Goal: Transaction & Acquisition: Book appointment/travel/reservation

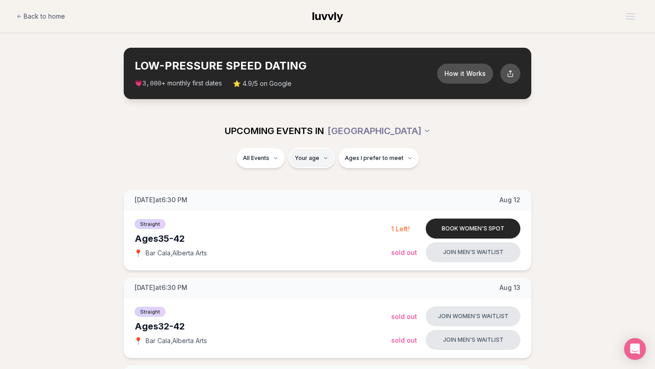
type input "**"
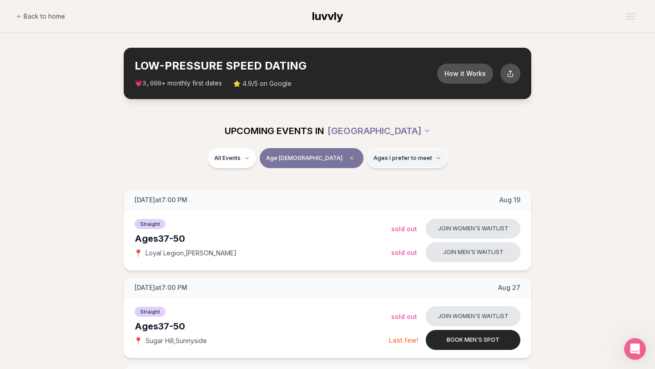
click at [401, 158] on button "Ages I prefer to meet" at bounding box center [407, 158] width 80 height 20
click at [341, 181] on button "Younger than me" at bounding box center [341, 179] width 7 height 7
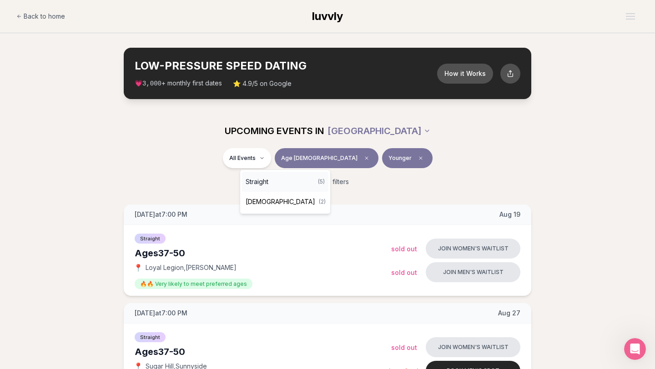
click at [264, 184] on span "Straight" at bounding box center [256, 181] width 23 height 9
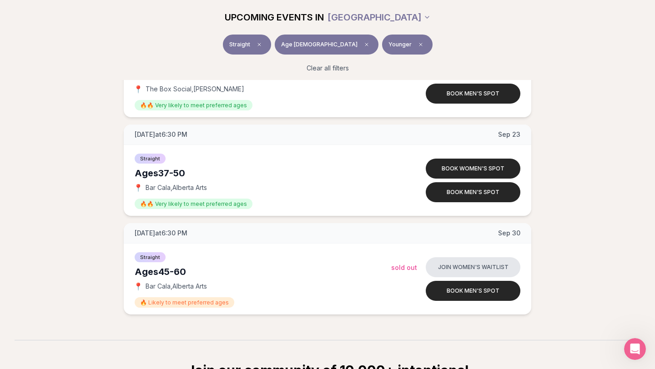
scroll to position [379, 0]
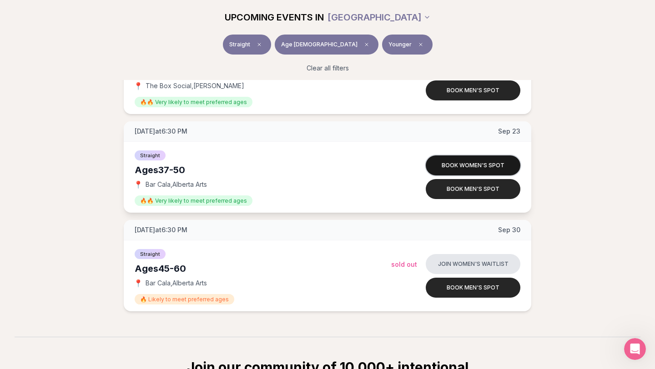
click at [478, 165] on button "Book women's spot" at bounding box center [472, 165] width 95 height 20
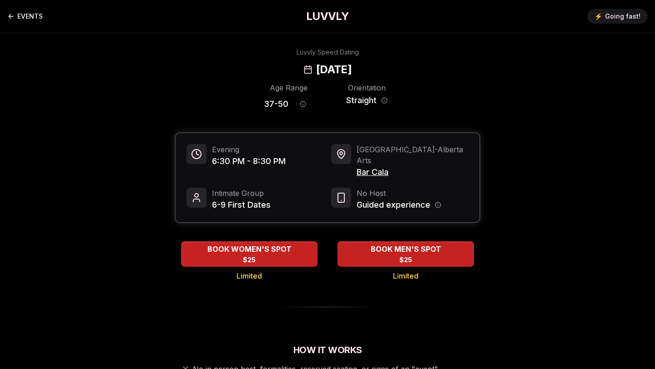
click at [23, 17] on link "EVENTS" at bounding box center [24, 16] width 35 height 18
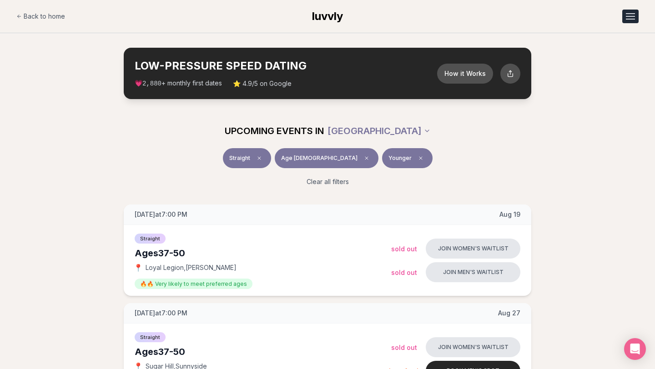
click at [632, 17] on button "Open menu" at bounding box center [630, 17] width 16 height 14
click at [598, 59] on link "Member Login" at bounding box center [606, 55] width 63 height 16
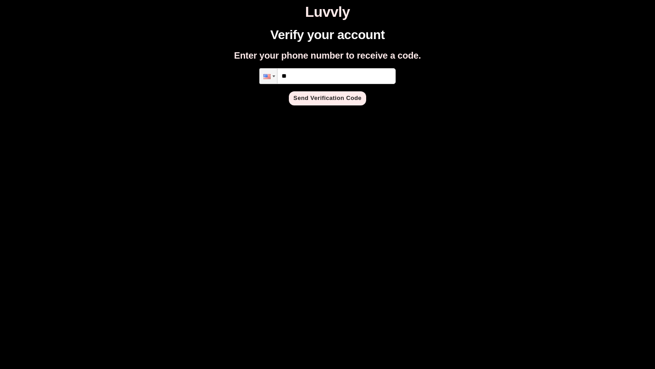
click at [319, 15] on h1 "Luvvly" at bounding box center [327, 12] width 647 height 17
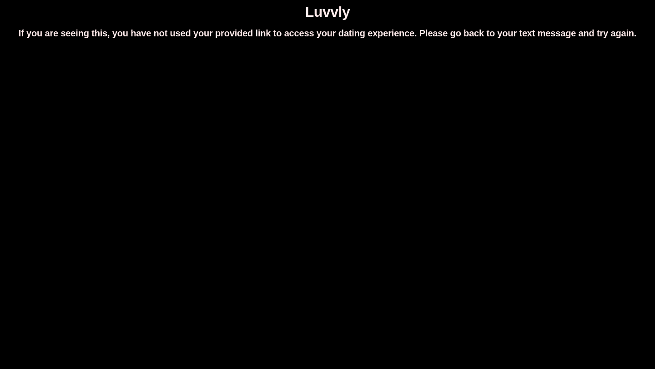
click at [327, 14] on h1 "Luvvly" at bounding box center [327, 12] width 647 height 17
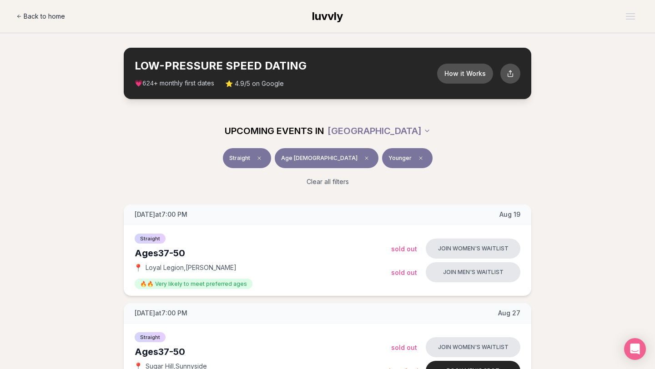
click at [35, 15] on span "Back to home" at bounding box center [44, 16] width 41 height 9
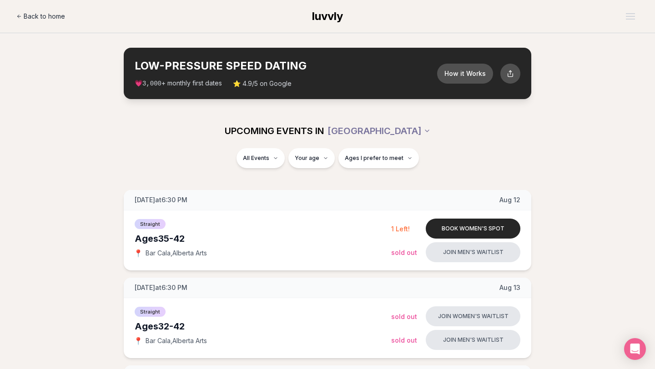
click at [37, 16] on span "Back to home" at bounding box center [44, 16] width 41 height 9
type input "**"
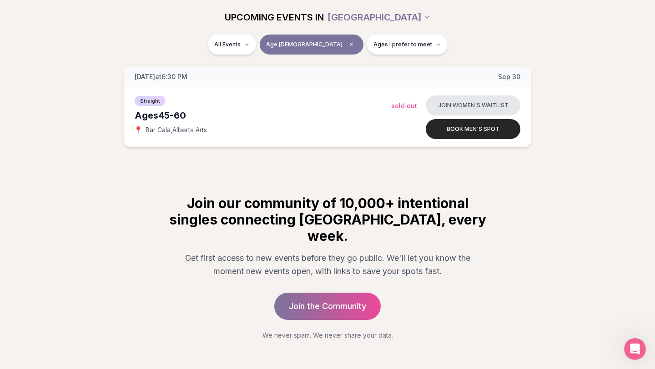
scroll to position [664, 0]
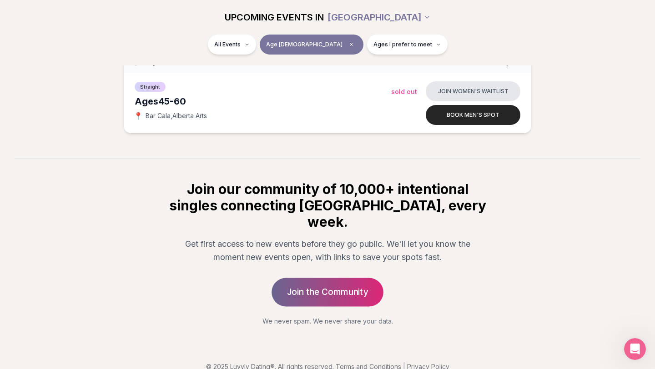
click at [313, 278] on link "Join the Community" at bounding box center [327, 292] width 112 height 29
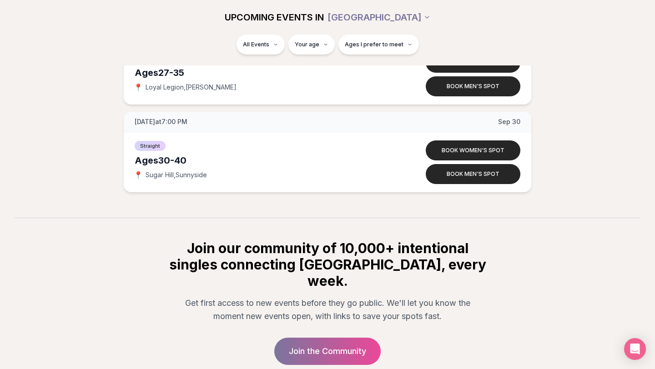
scroll to position [4787, 0]
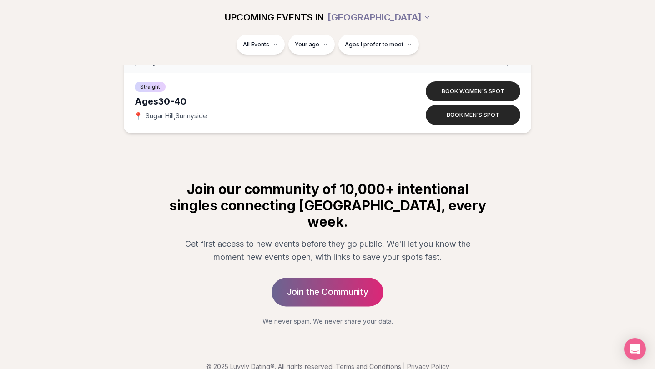
click at [325, 279] on link "Join the Community" at bounding box center [327, 292] width 112 height 29
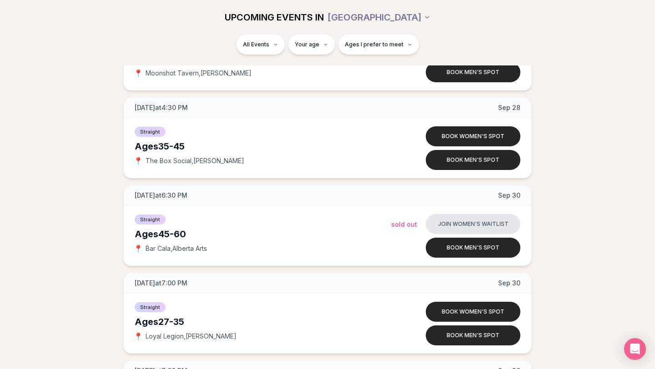
scroll to position [4787, 0]
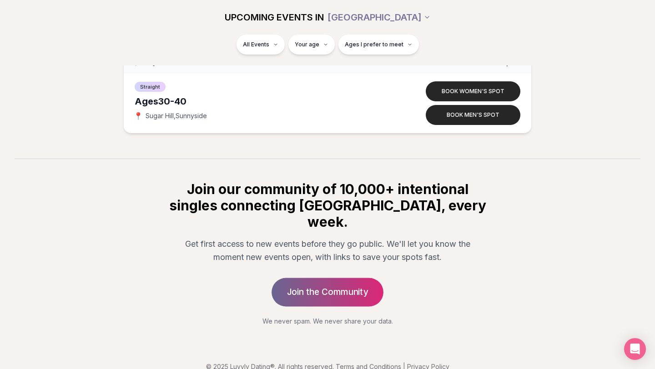
click at [320, 278] on link "Join the Community" at bounding box center [327, 292] width 112 height 29
